Goal: Task Accomplishment & Management: Manage account settings

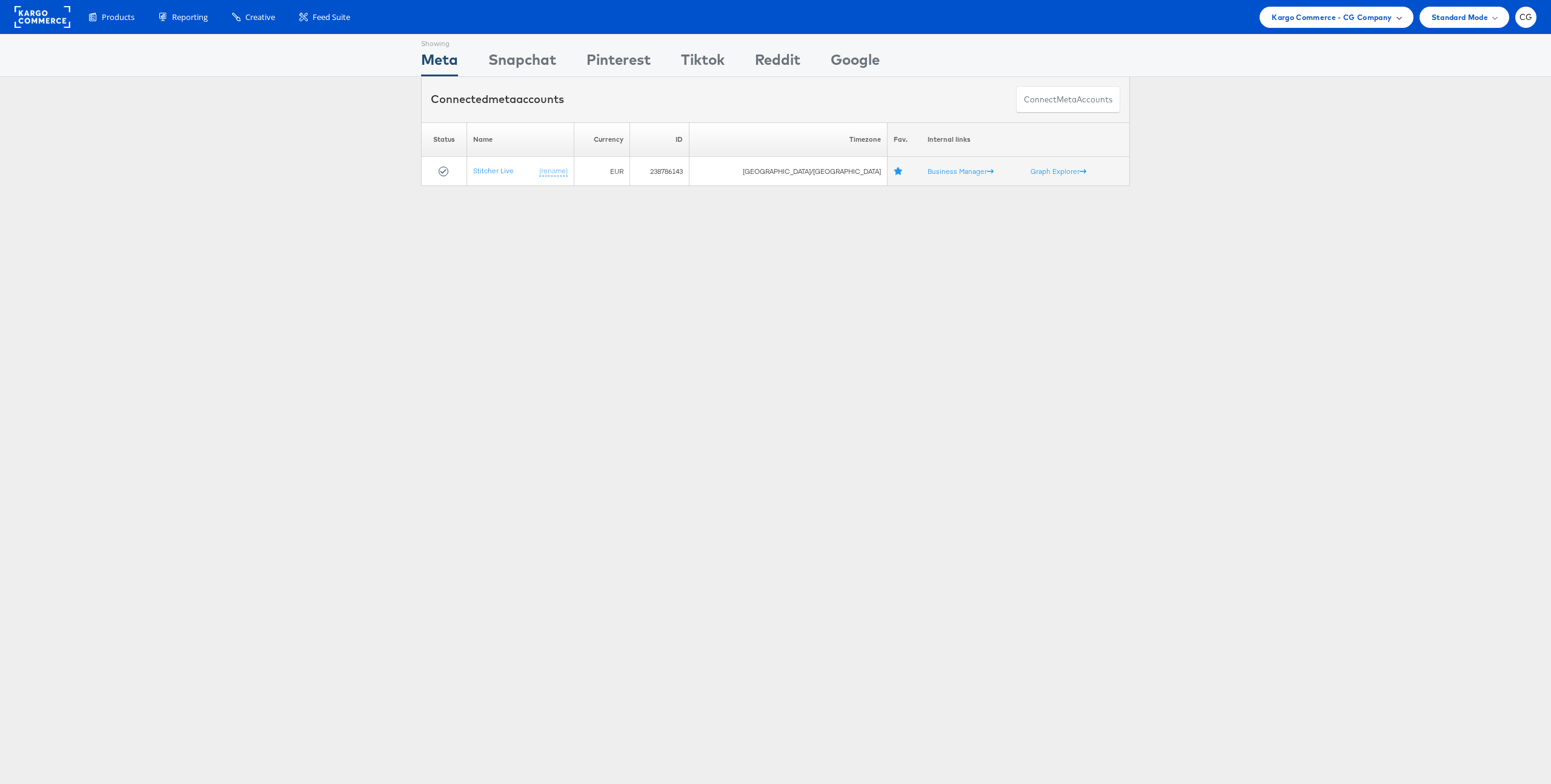
click at [1343, 22] on span "Kargo Commerce - CG Company" at bounding box center [1331, 17] width 120 height 13
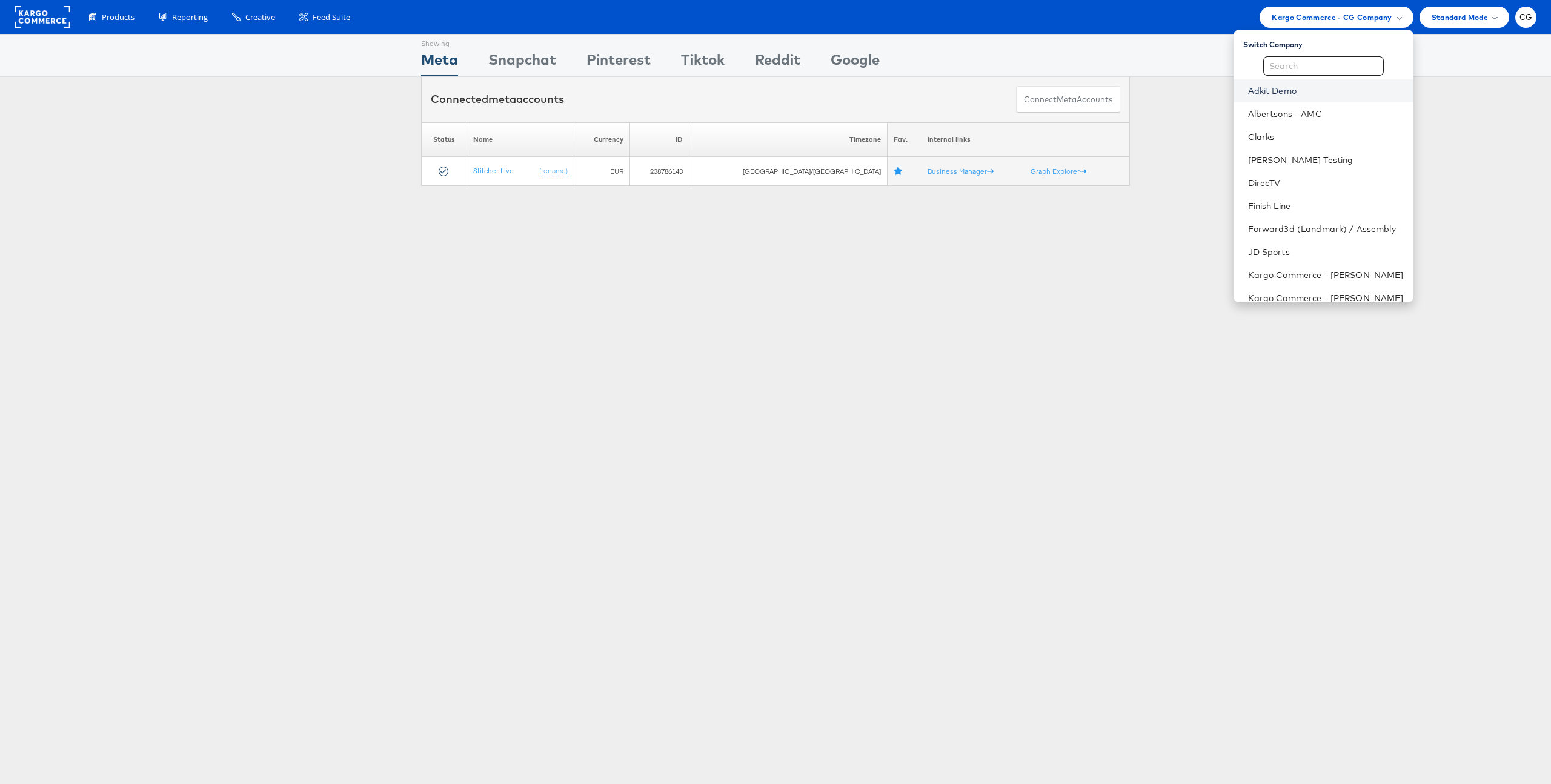
click at [1293, 96] on link "Adkit Demo" at bounding box center [1326, 91] width 156 height 12
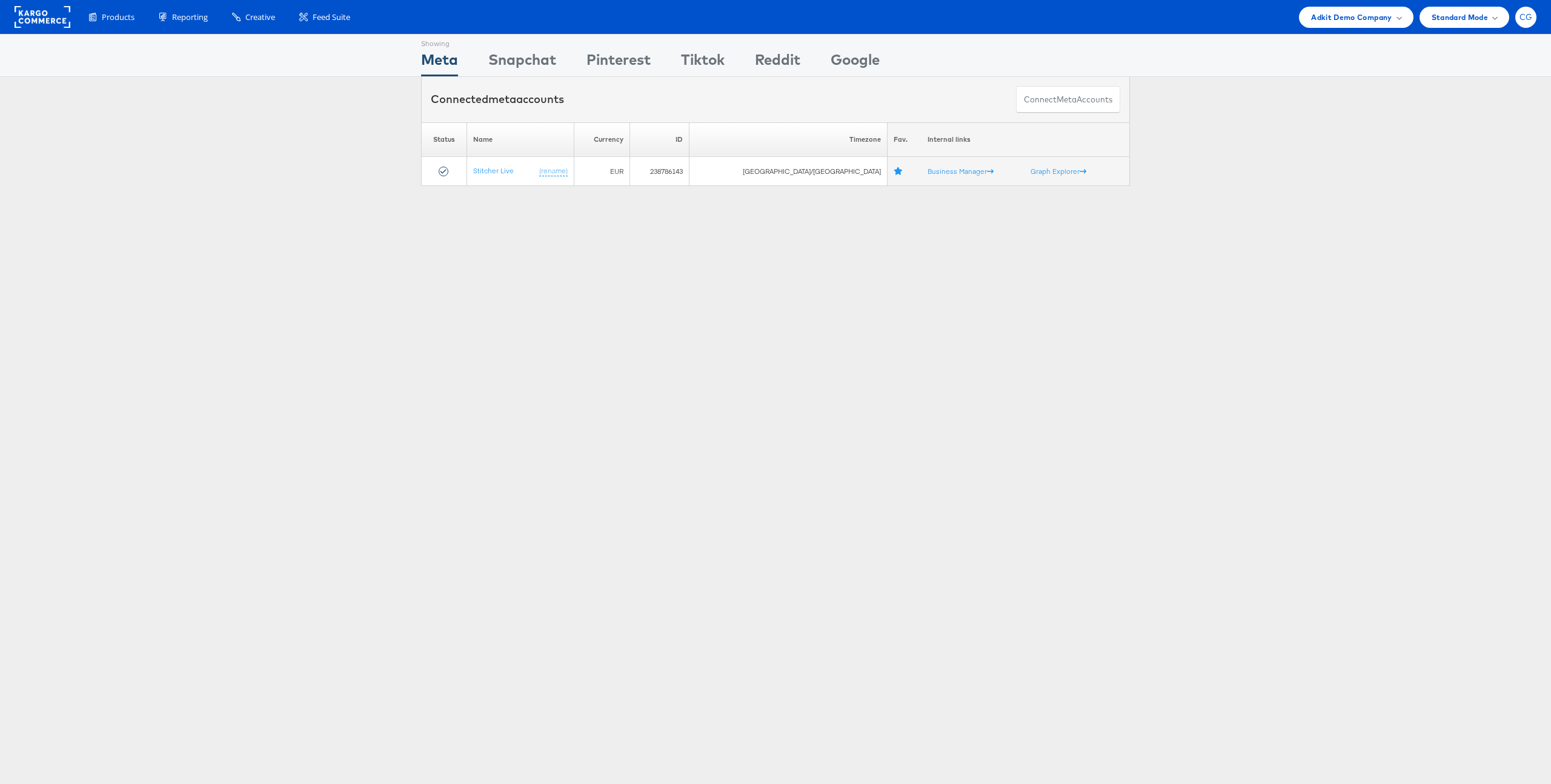
click at [1521, 14] on span "CG" at bounding box center [1526, 17] width 13 height 8
click at [1476, 119] on div "ADKIT" at bounding box center [1475, 116] width 103 height 14
click at [1348, 79] on div "Connected meta accounts Connect meta Accounts" at bounding box center [776, 99] width 1551 height 46
click at [1403, 18] on div "Adkit Demo Company" at bounding box center [1356, 17] width 114 height 21
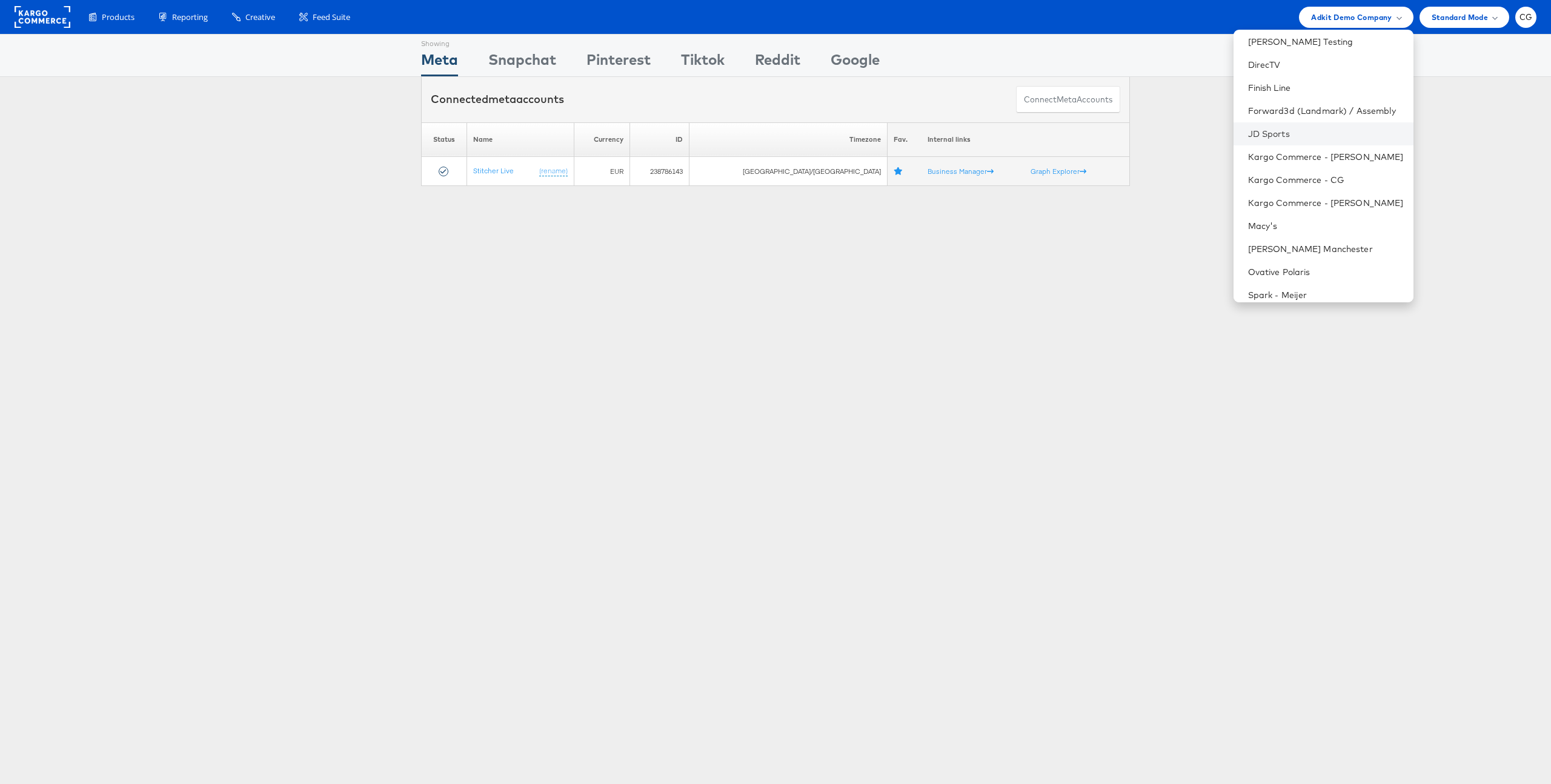
scroll to position [95, 0]
click at [1527, 25] on div "CG" at bounding box center [1526, 17] width 21 height 21
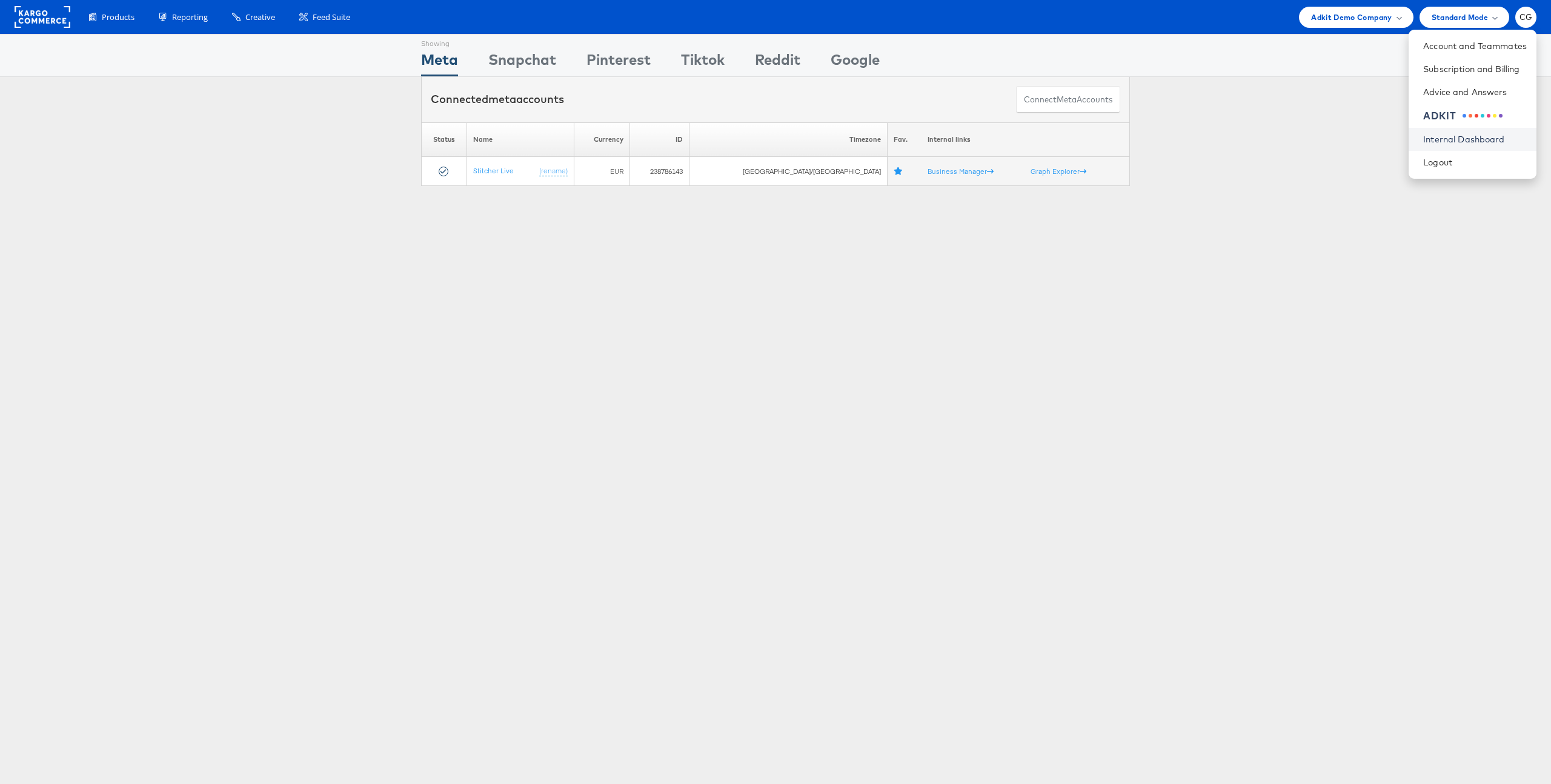
click at [1495, 133] on link "Internal Dashboard" at bounding box center [1475, 139] width 103 height 12
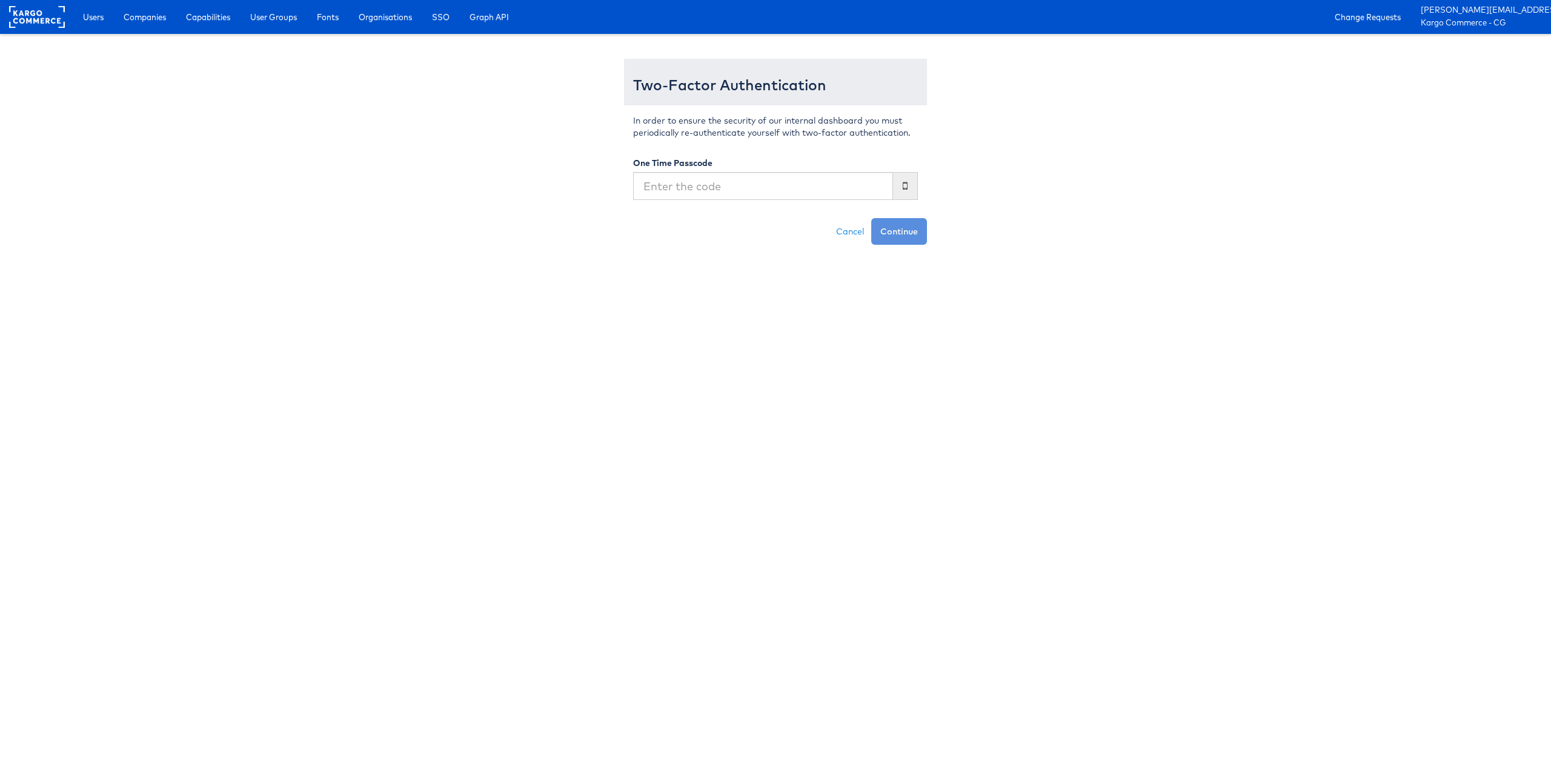
type input "4"
type input "246937"
click at [872, 218] on button "Continue" at bounding box center [899, 231] width 56 height 26
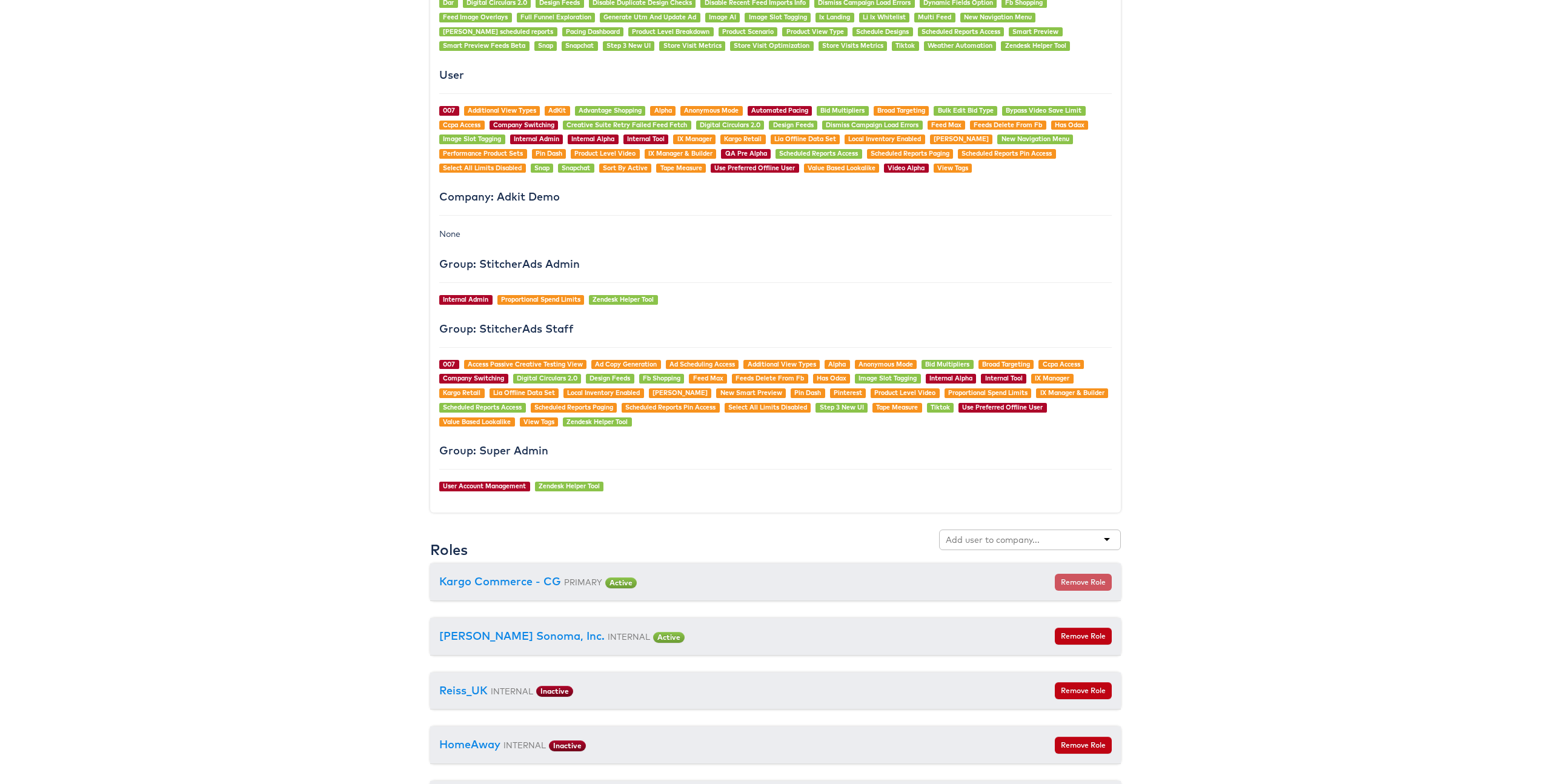
scroll to position [1013, 0]
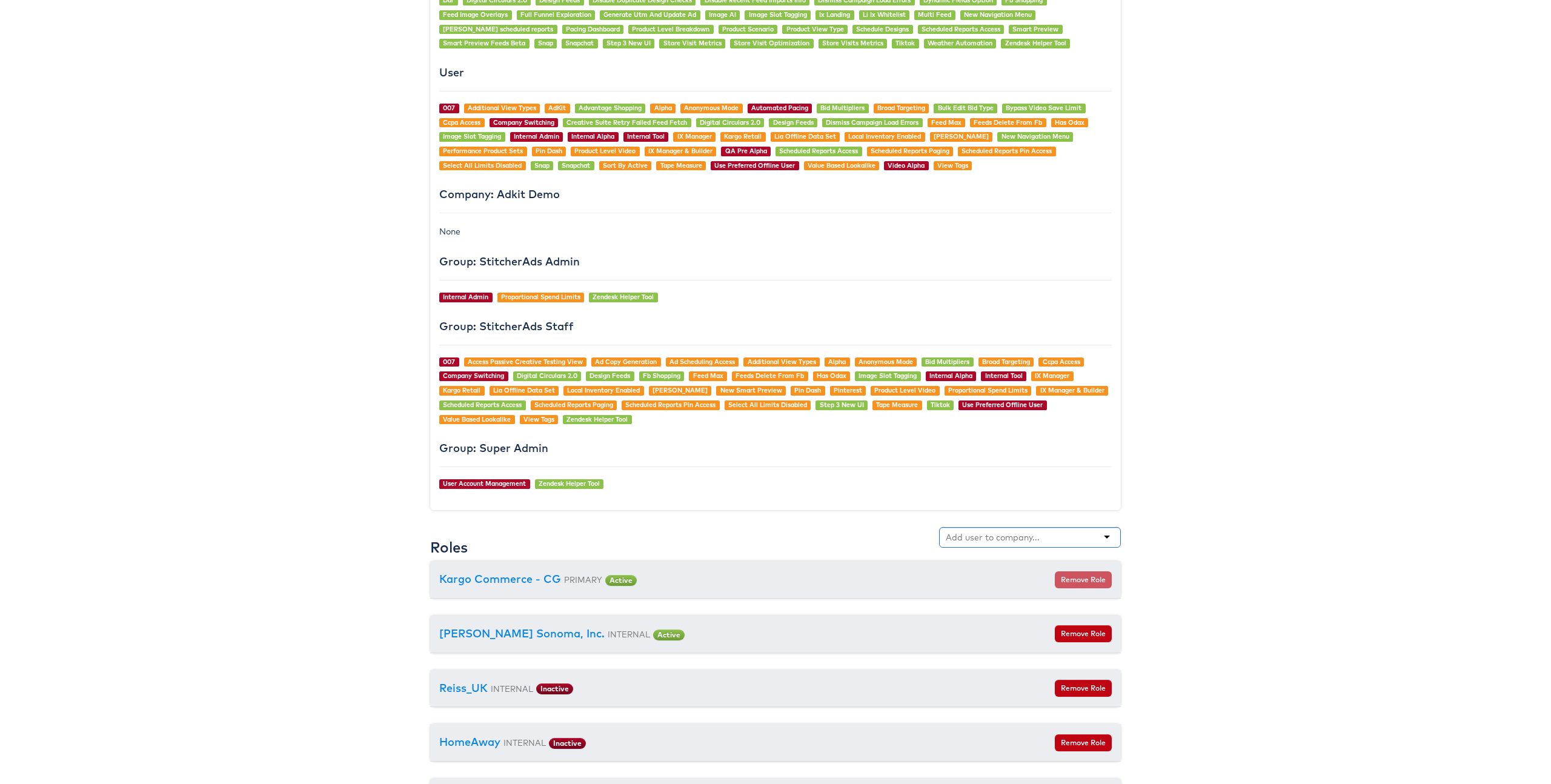
click at [1008, 531] on input "text" at bounding box center [993, 537] width 96 height 12
type input "urban"
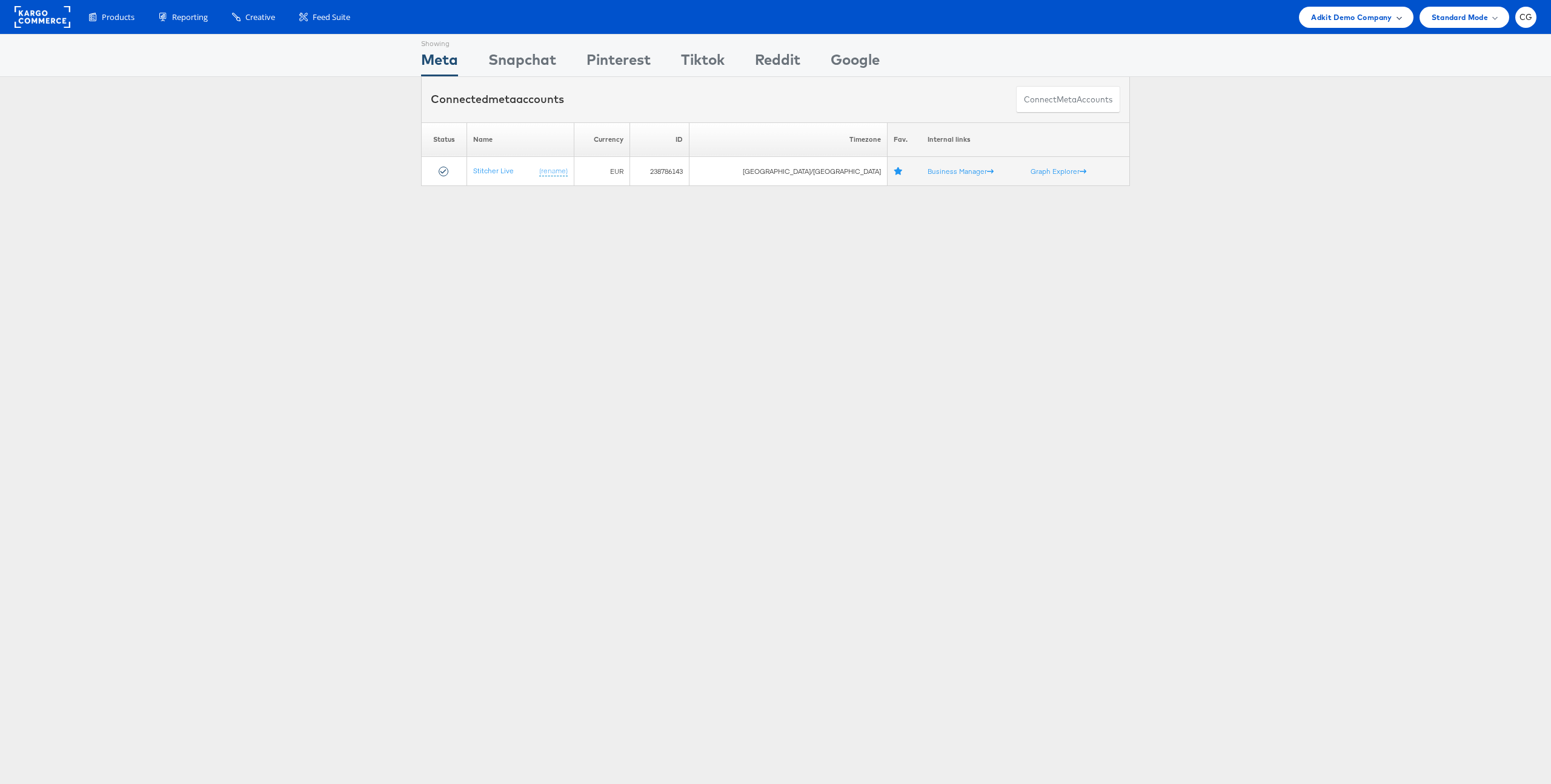
click at [1352, 21] on span "Adkit Demo Company" at bounding box center [1352, 17] width 81 height 13
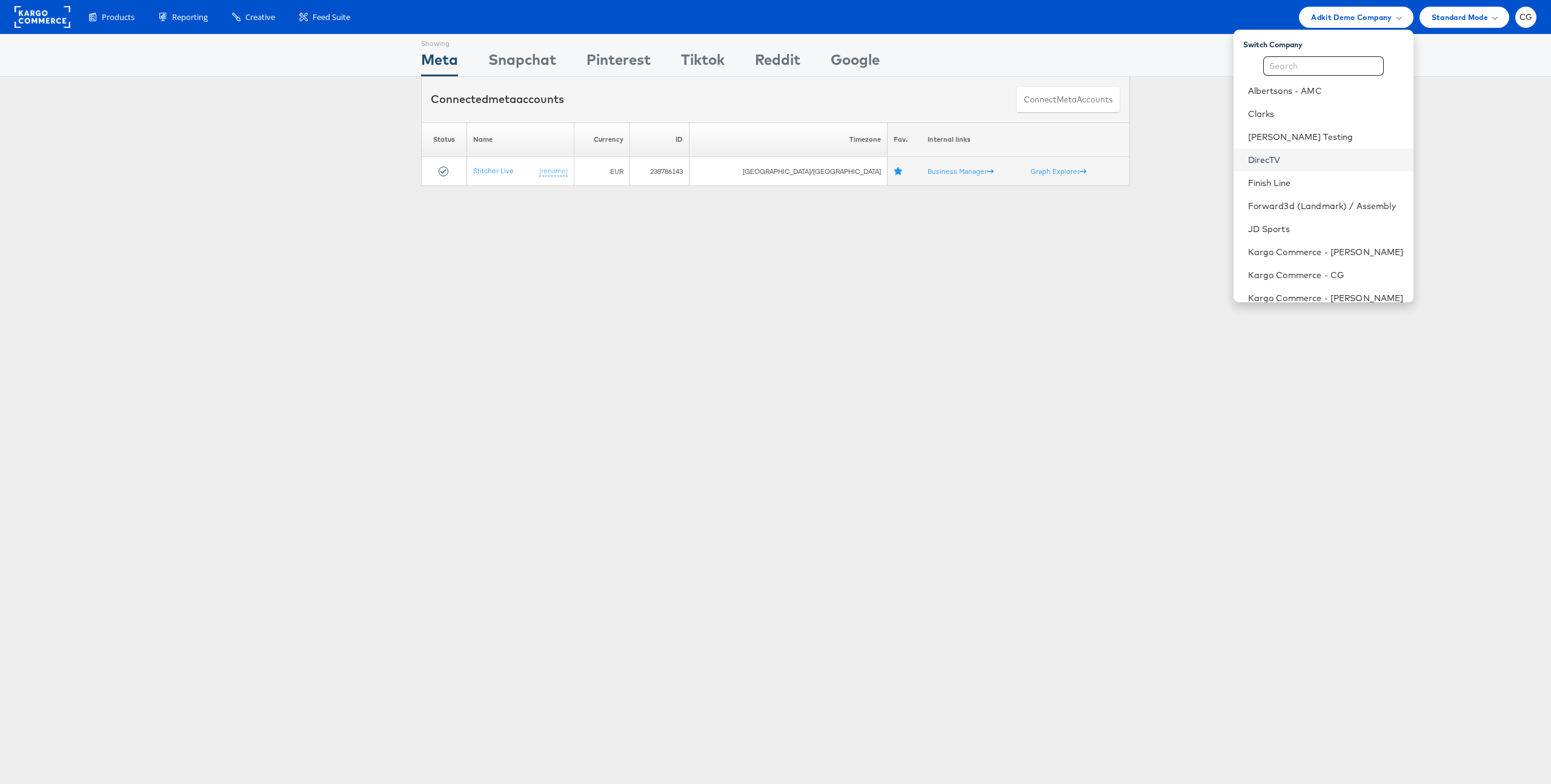
scroll to position [239, 0]
click at [1278, 221] on link "Urban Outfitters" at bounding box center [1326, 220] width 156 height 12
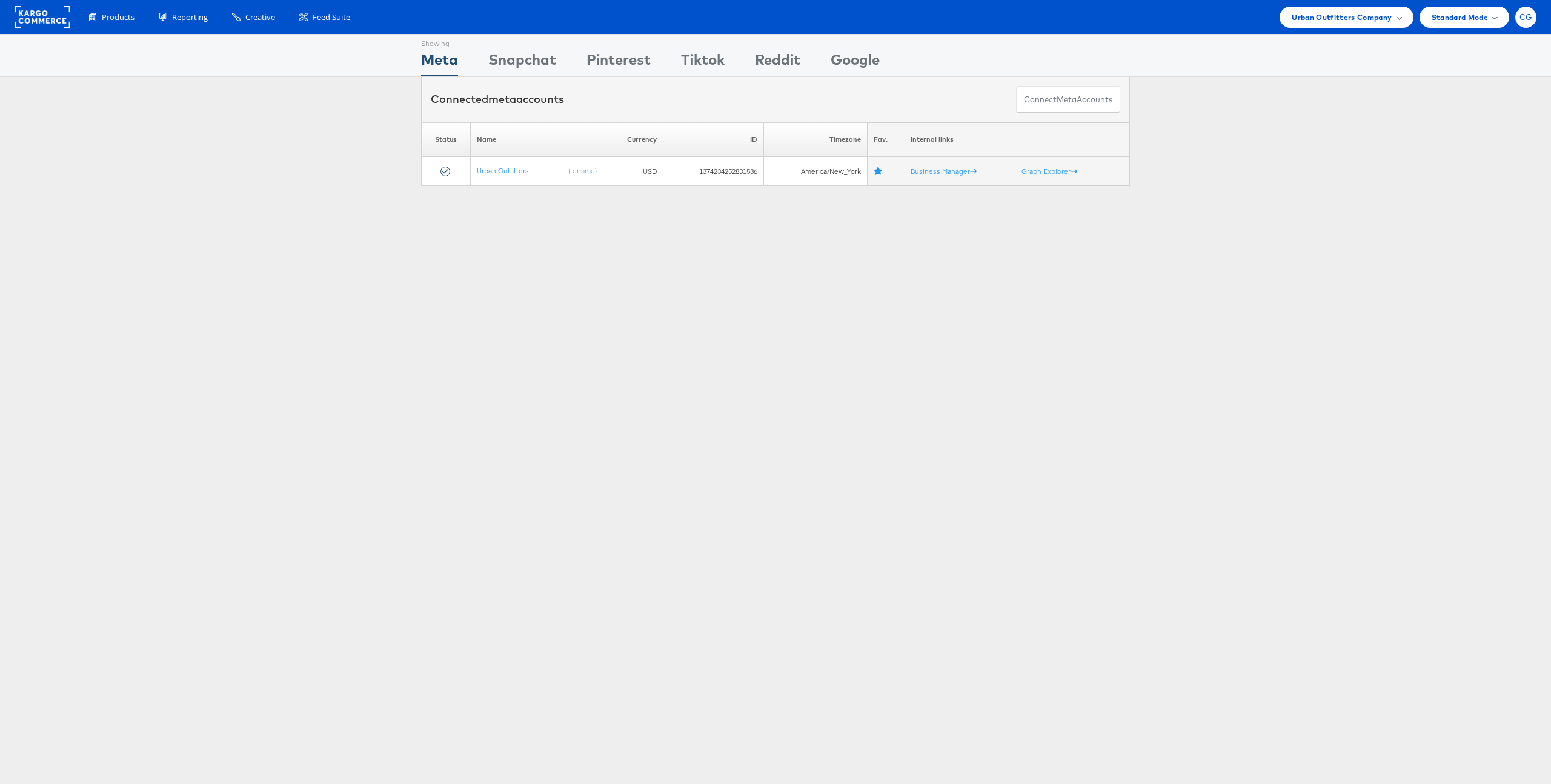
click at [1534, 23] on div "CG" at bounding box center [1526, 17] width 21 height 21
click at [1481, 124] on li "ADKIT" at bounding box center [1472, 116] width 128 height 25
click at [1470, 115] on span at bounding box center [1470, 115] width 3 height 3
